Goal: Task Accomplishment & Management: Use online tool/utility

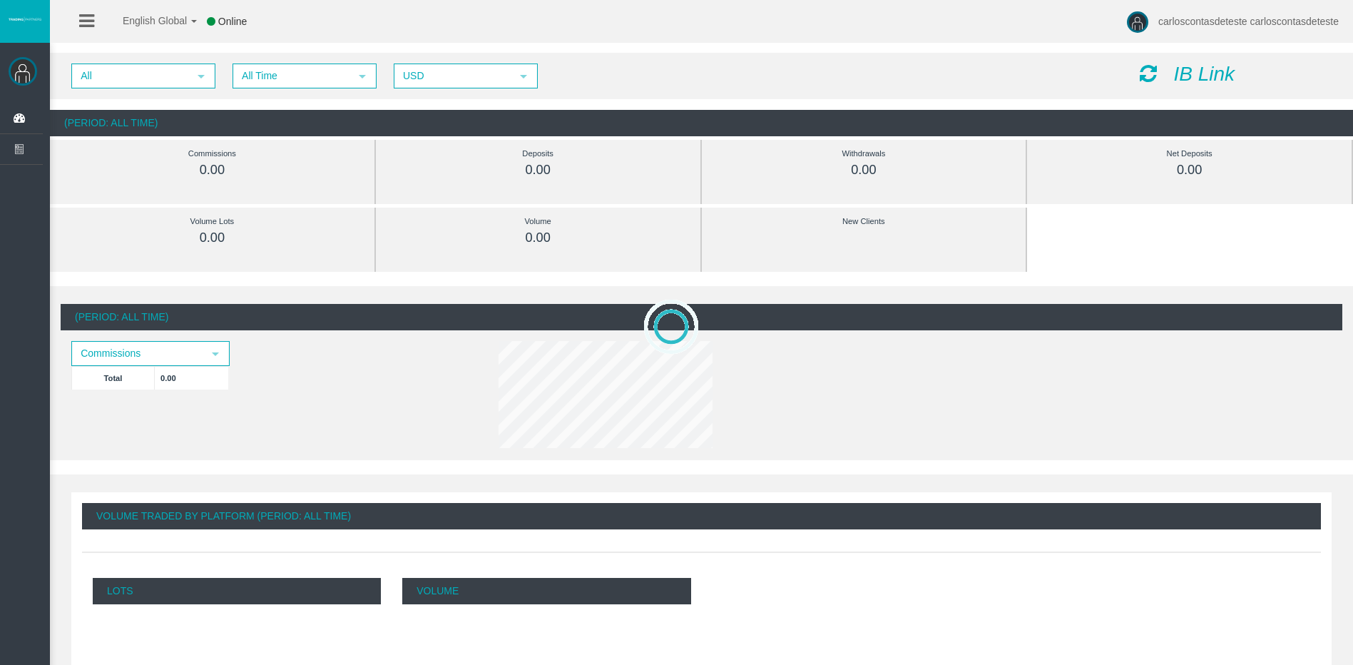
click at [1184, 78] on icon "IB Link" at bounding box center [1203, 74] width 61 height 22
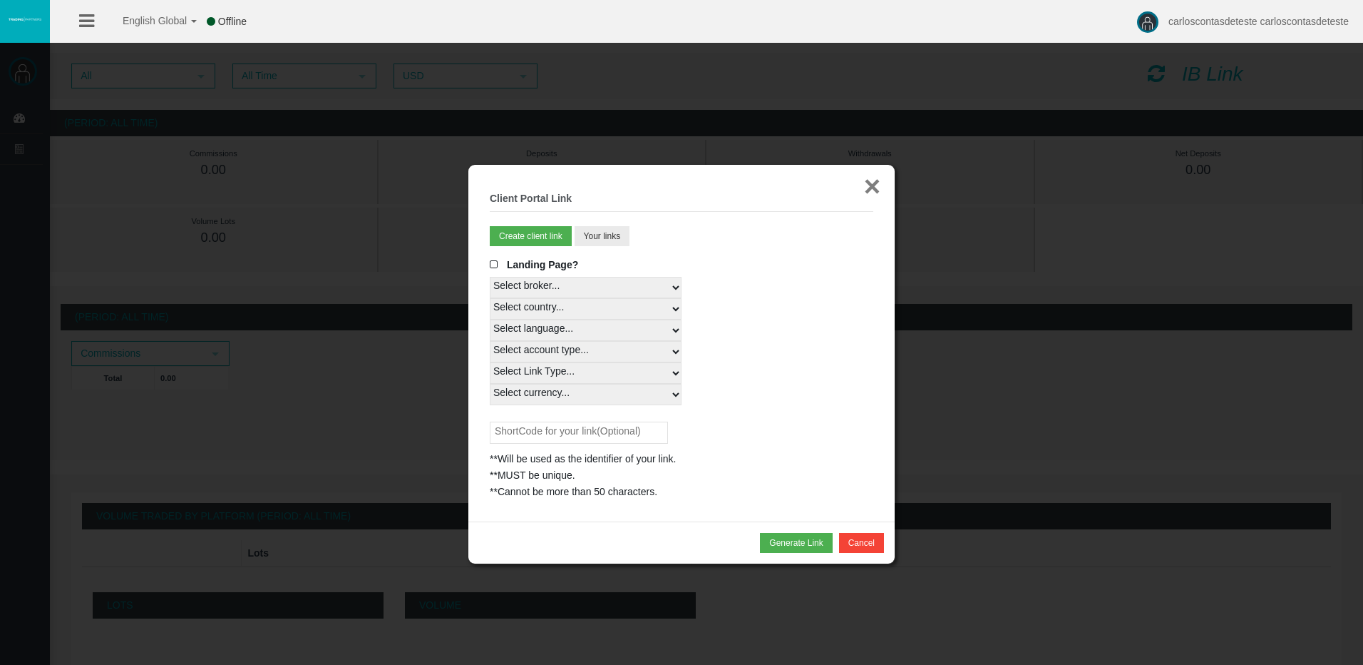
click at [870, 192] on button "×" at bounding box center [872, 186] width 16 height 29
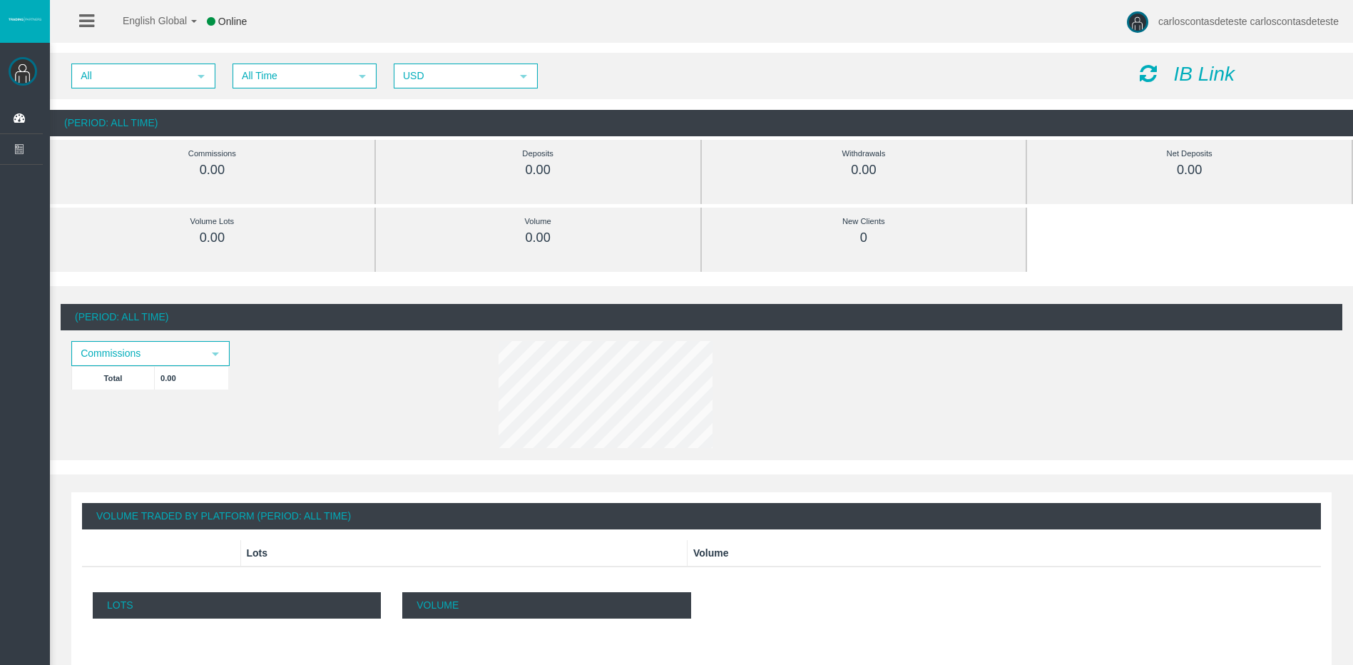
click at [1189, 68] on icon "IB Link" at bounding box center [1203, 74] width 61 height 22
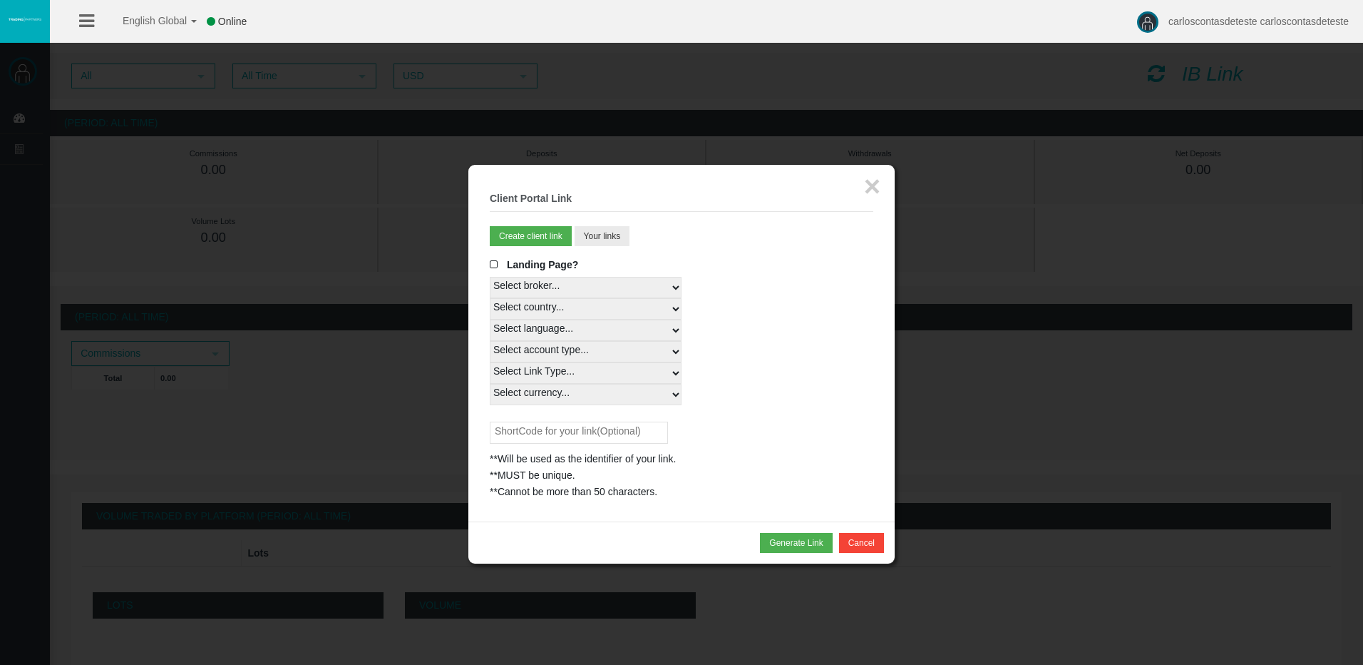
click at [607, 289] on select "Select broker... T4Trade" at bounding box center [586, 287] width 192 height 21
click at [490, 277] on select "Select broker... T4Trade" at bounding box center [586, 287] width 192 height 21
click at [596, 316] on select "Select country... Rest of the World" at bounding box center [586, 308] width 192 height 21
select select
click at [490, 298] on select "Select country... Rest of the World" at bounding box center [586, 308] width 192 height 21
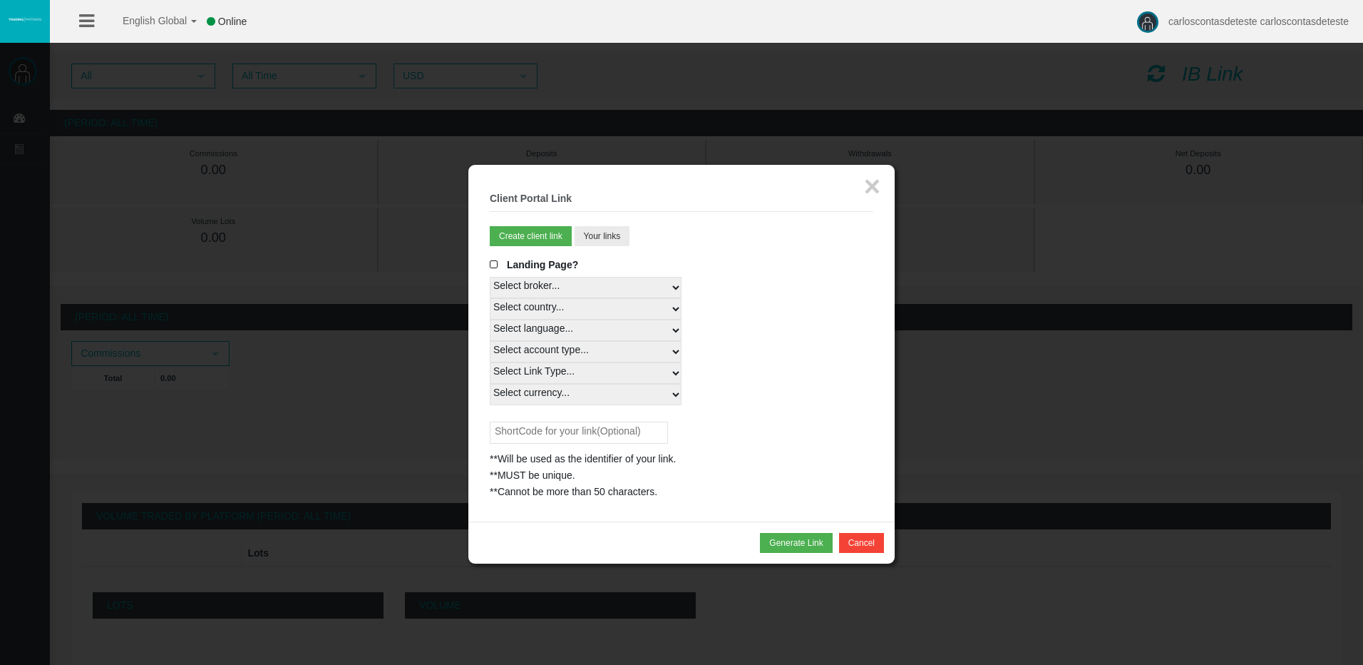
drag, startPoint x: 600, startPoint y: 331, endPoint x: 602, endPoint y: 343, distance: 12.5
click at [599, 331] on select "Select language... English Japanese Chinese Portuguese Spanish Czech German Fre…" at bounding box center [586, 329] width 192 height 21
select select
click at [490, 319] on select "Select language... English Japanese Chinese Portuguese Spanish Czech German Fre…" at bounding box center [586, 329] width 192 height 21
click at [593, 355] on select "Select account type... All Platforms MT4 LiveFloatingSpreadAccount MT4 LiveFixe…" at bounding box center [586, 351] width 192 height 21
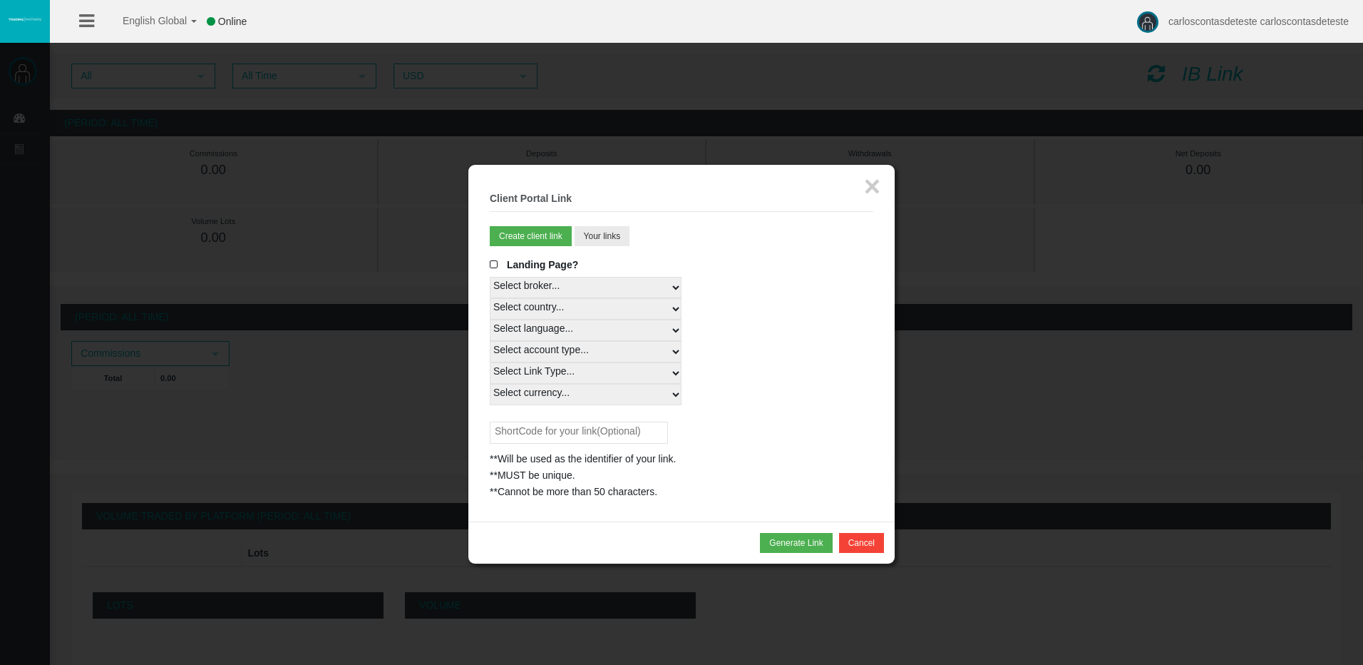
select select
click at [490, 341] on select "Select account type... All Platforms MT4 LiveFloatingSpreadAccount MT4 LiveFixe…" at bounding box center [586, 351] width 192 height 21
click at [597, 374] on select "Select Link Type... Real" at bounding box center [586, 372] width 192 height 21
select select "Real"
click at [490, 362] on select "Select Link Type... Real" at bounding box center [586, 372] width 192 height 21
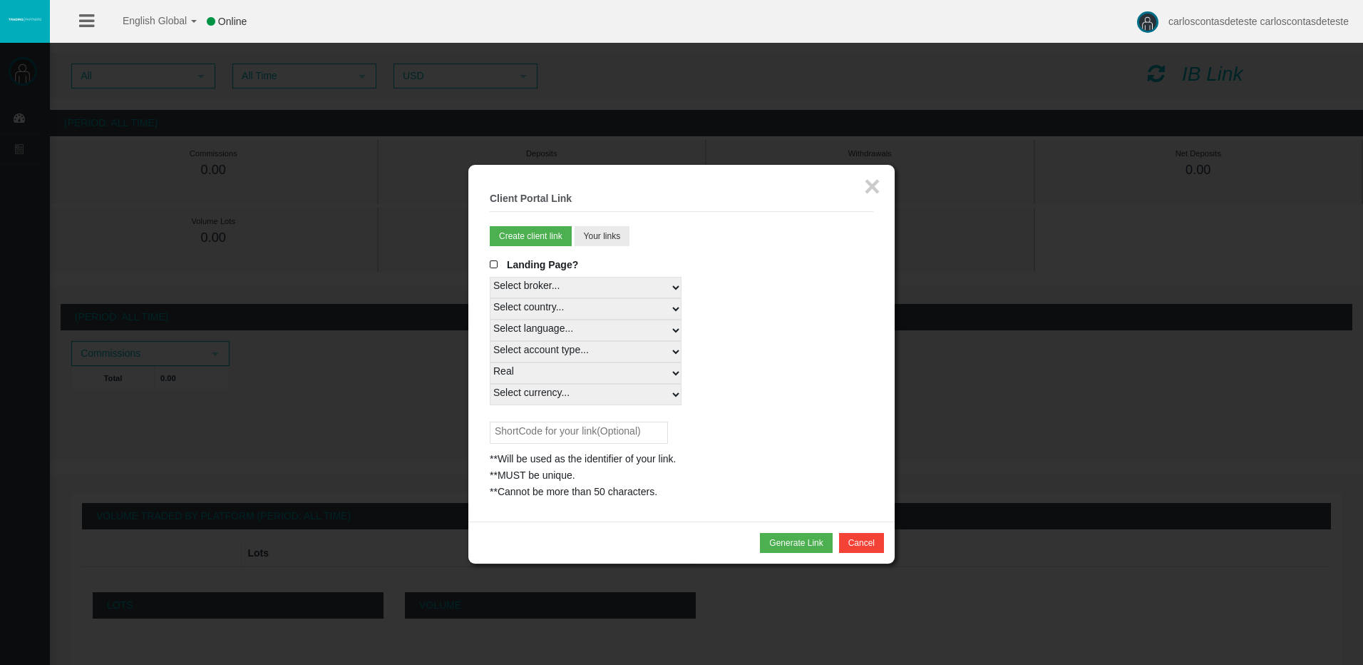
click at [599, 397] on select "Select currency... All Currencies EUR GBP USD" at bounding box center [586, 394] width 192 height 21
select select "All Currencies"
click at [490, 384] on select "Select currency... All Currencies EUR GBP USD" at bounding box center [586, 394] width 192 height 21
